Goal: Information Seeking & Learning: Find specific fact

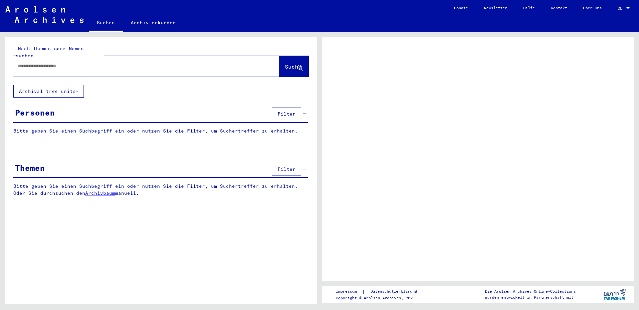
click at [125, 63] on input "text" at bounding box center [140, 66] width 246 height 7
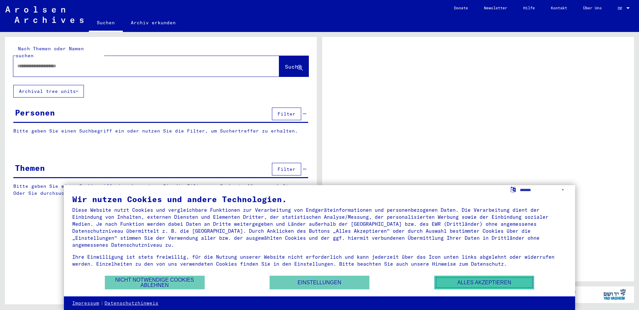
click at [463, 283] on button "Alles akzeptieren" at bounding box center [485, 283] width 100 height 14
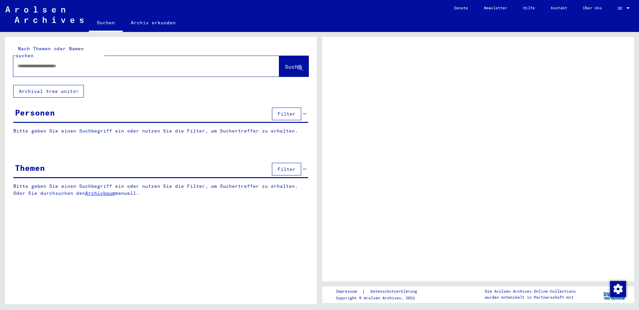
click at [115, 63] on input "text" at bounding box center [140, 66] width 246 height 7
click at [614, 280] on div at bounding box center [478, 159] width 312 height 244
click at [622, 289] on img "Zustimmung ändern" at bounding box center [618, 289] width 16 height 16
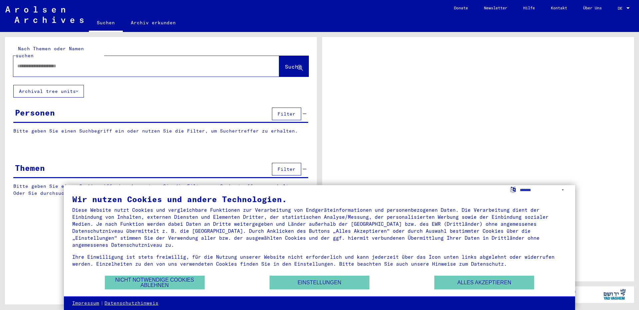
click at [593, 254] on div at bounding box center [478, 159] width 312 height 244
click at [329, 284] on button "Einstellungen" at bounding box center [320, 283] width 100 height 14
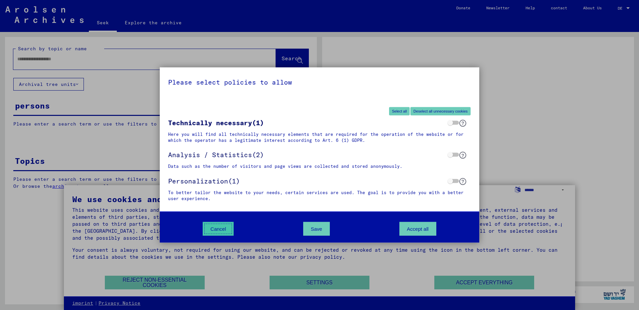
click at [211, 224] on button "Cancel" at bounding box center [218, 229] width 31 height 14
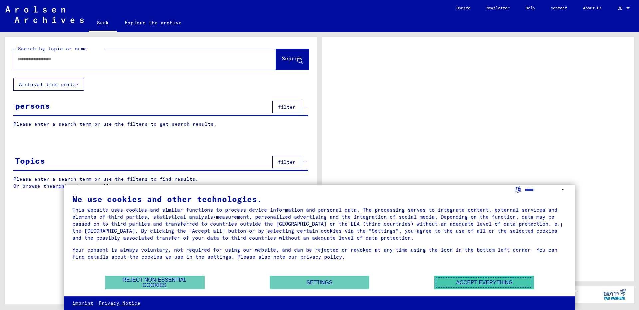
click at [474, 278] on button "Accept everything" at bounding box center [485, 283] width 100 height 14
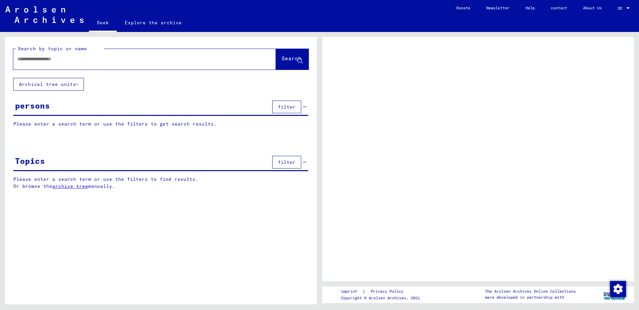
click at [118, 66] on div at bounding box center [136, 59] width 247 height 15
click at [125, 59] on input "text" at bounding box center [138, 59] width 243 height 7
type input "******"
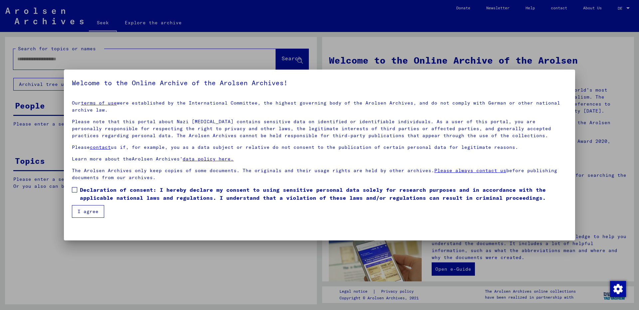
click at [84, 223] on mat-dialog-container "Welcome to the Online Archive of the Arolsen Archives! Our terms of use were es…" at bounding box center [319, 155] width 511 height 170
click at [86, 215] on button "I agree" at bounding box center [88, 211] width 32 height 13
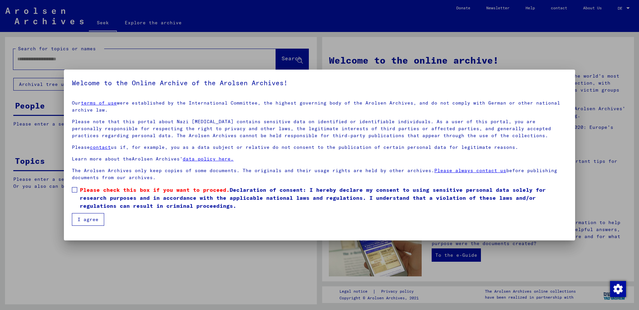
click at [89, 218] on font "I agree" at bounding box center [88, 219] width 21 height 6
click at [89, 222] on font "I agree" at bounding box center [88, 219] width 21 height 6
drag, startPoint x: 89, startPoint y: 222, endPoint x: 137, endPoint y: 268, distance: 65.9
click at [137, 268] on div at bounding box center [319, 155] width 639 height 310
click at [88, 188] on font "Please check this box if you want to proceed." at bounding box center [155, 189] width 150 height 7
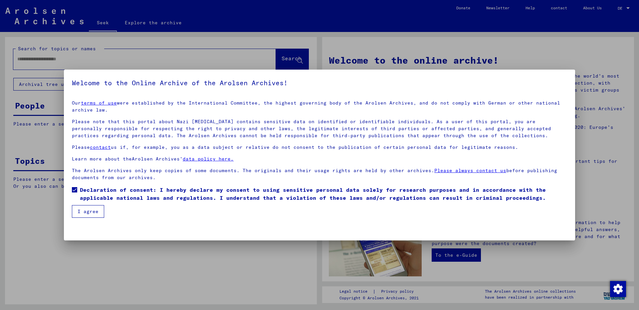
click at [83, 212] on font "I agree" at bounding box center [88, 211] width 21 height 6
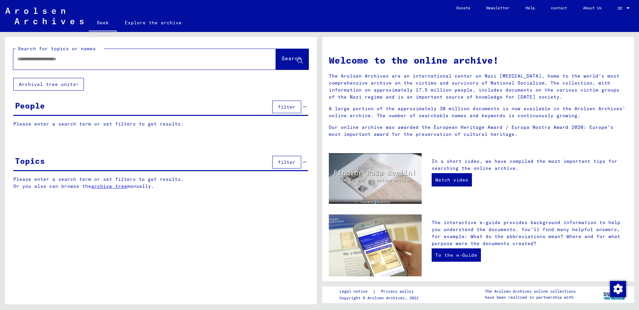
click at [102, 59] on input "text" at bounding box center [136, 59] width 239 height 7
type input "**********"
click at [178, 55] on div "**********" at bounding box center [134, 59] width 243 height 15
click at [35, 81] on font "Archival tree units" at bounding box center [47, 84] width 57 height 6
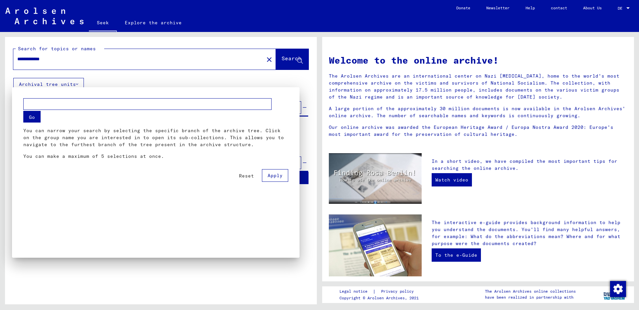
drag, startPoint x: 32, startPoint y: 120, endPoint x: 43, endPoint y: 109, distance: 15.3
click at [40, 113] on button "Go" at bounding box center [31, 117] width 17 height 12
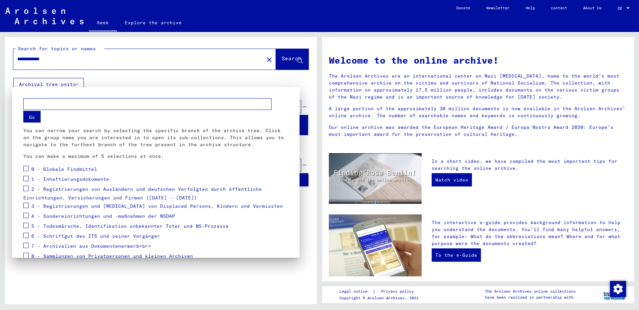
click at [43, 109] on input "text" at bounding box center [147, 104] width 248 height 12
click at [51, 103] on input "text" at bounding box center [147, 104] width 248 height 12
type input "**********"
click at [30, 120] on font "Go" at bounding box center [32, 117] width 6 height 6
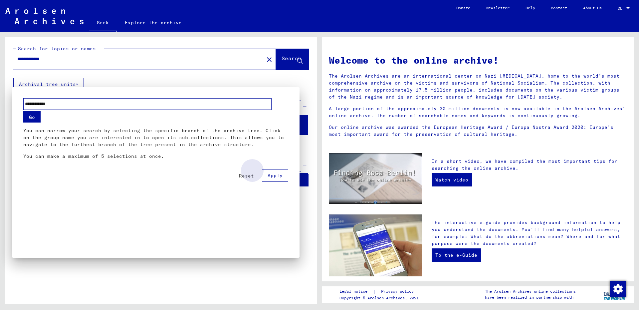
click at [273, 173] on font "Apply" at bounding box center [275, 175] width 15 height 6
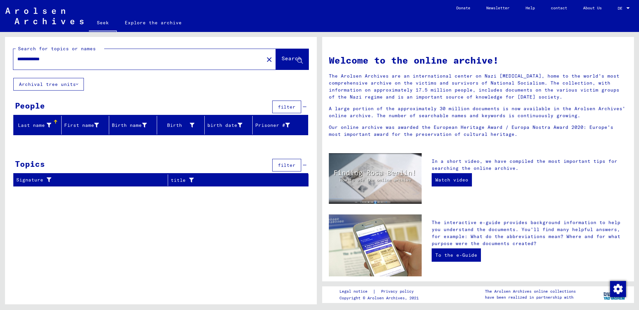
click at [56, 82] on font "Archival tree units" at bounding box center [47, 84] width 57 height 6
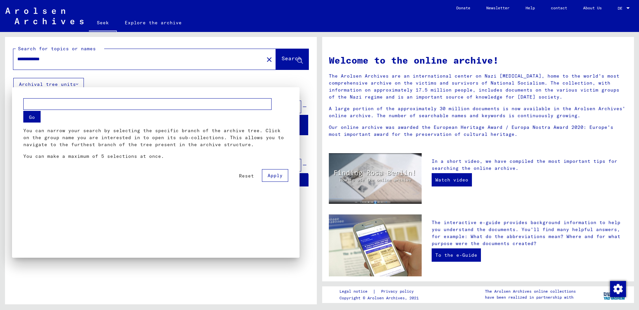
drag, startPoint x: 250, startPoint y: 173, endPoint x: 264, endPoint y: 176, distance: 14.4
click at [264, 176] on div "Reset Apply" at bounding box center [155, 172] width 265 height 17
click at [266, 176] on button "Apply" at bounding box center [275, 175] width 26 height 13
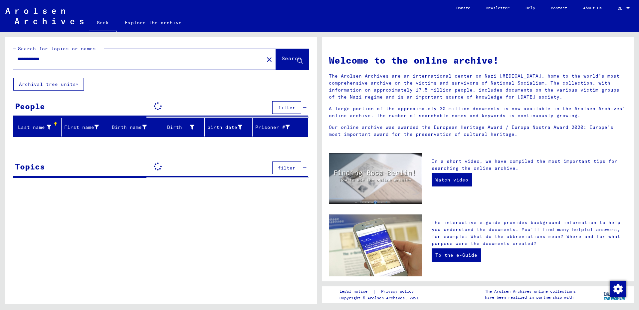
click at [281, 109] on font "filter" at bounding box center [287, 108] width 18 height 6
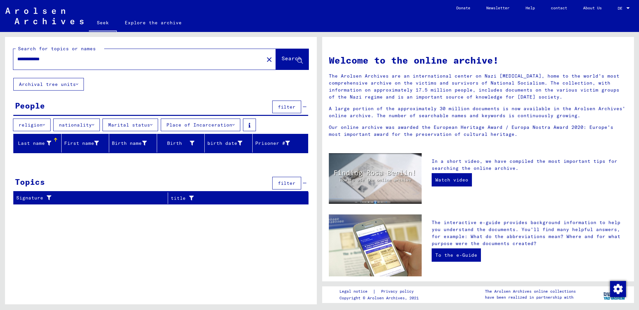
click at [282, 188] on button "filter" at bounding box center [286, 183] width 29 height 13
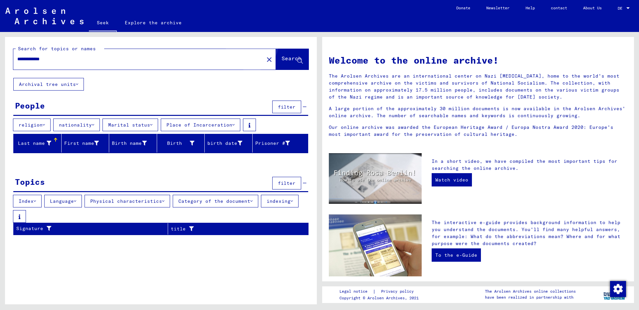
click at [279, 53] on button "Search" at bounding box center [292, 59] width 33 height 21
click at [229, 62] on input "**********" at bounding box center [136, 59] width 239 height 7
type input "*"
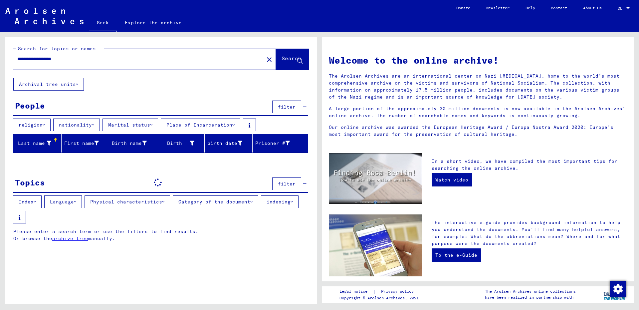
drag, startPoint x: 159, startPoint y: 100, endPoint x: 143, endPoint y: 95, distance: 17.5
click at [143, 95] on div "**********" at bounding box center [161, 144] width 312 height 215
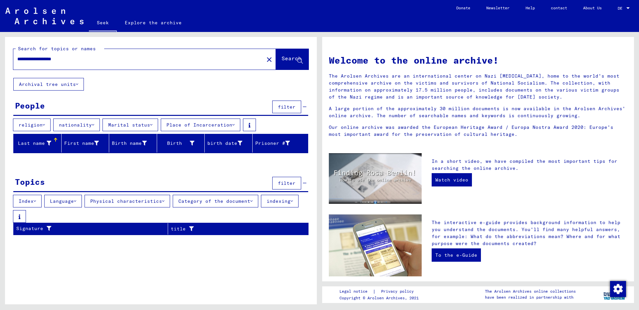
type input "**********"
